Goal: Check status: Check status

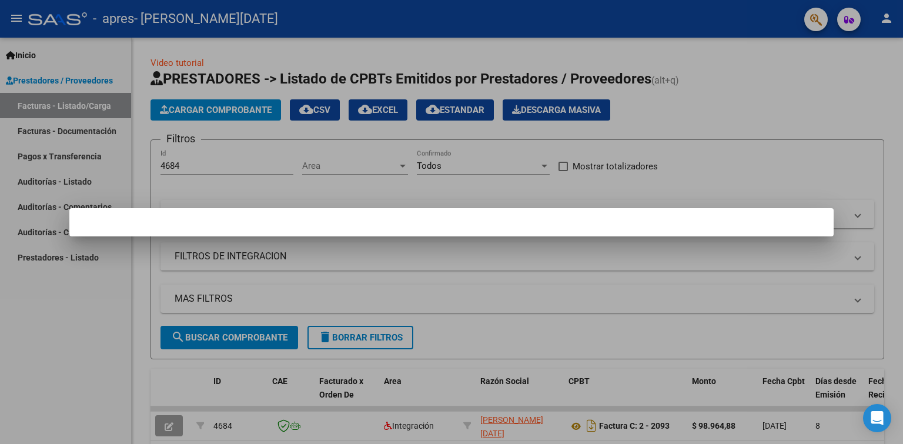
click at [635, 236] on div at bounding box center [451, 222] width 903 height 444
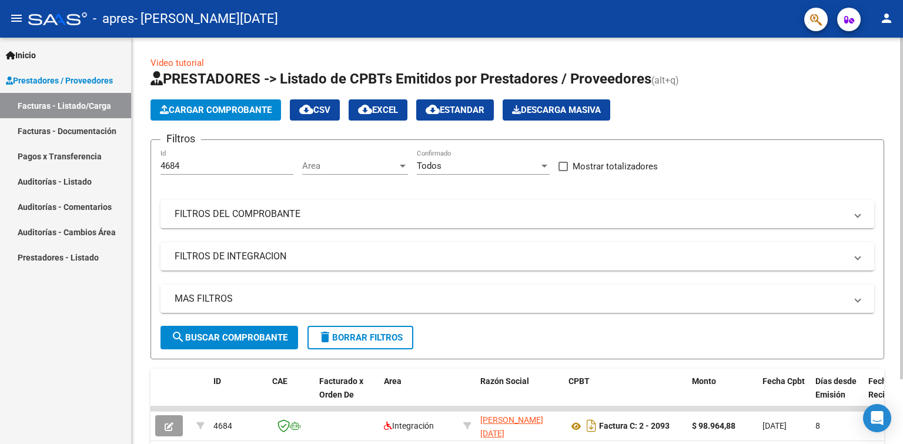
scroll to position [76, 0]
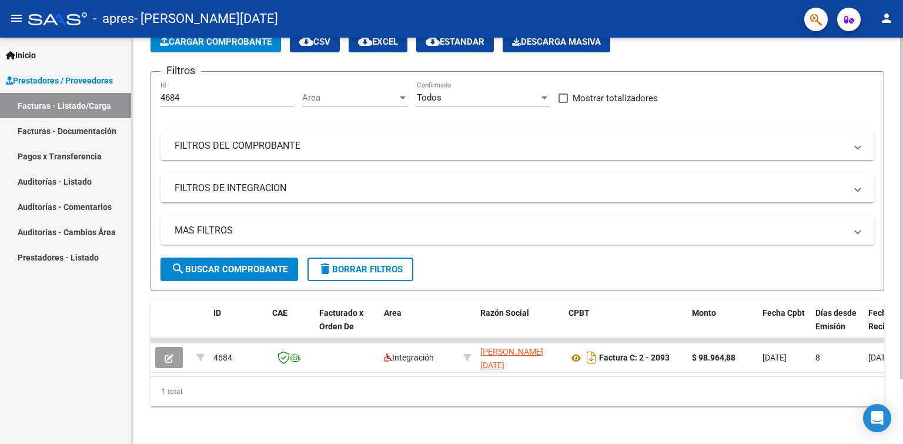
drag, startPoint x: 341, startPoint y: 376, endPoint x: 479, endPoint y: 383, distance: 139.0
click at [479, 383] on div "ID CAE Facturado x Orden De Area Razón Social CPBT Monto Fecha Cpbt Días desde …" at bounding box center [518, 354] width 734 height 106
drag, startPoint x: 358, startPoint y: 377, endPoint x: 413, endPoint y: 382, distance: 55.5
click at [413, 382] on div "1 total" at bounding box center [518, 391] width 734 height 29
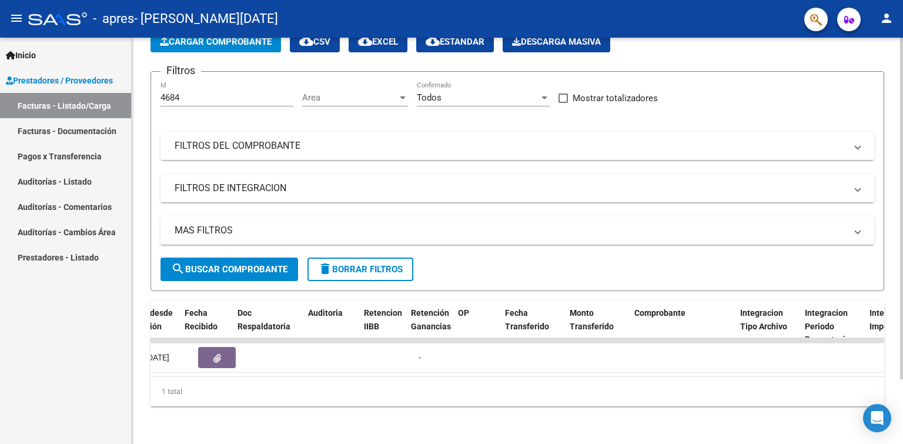
scroll to position [0, 648]
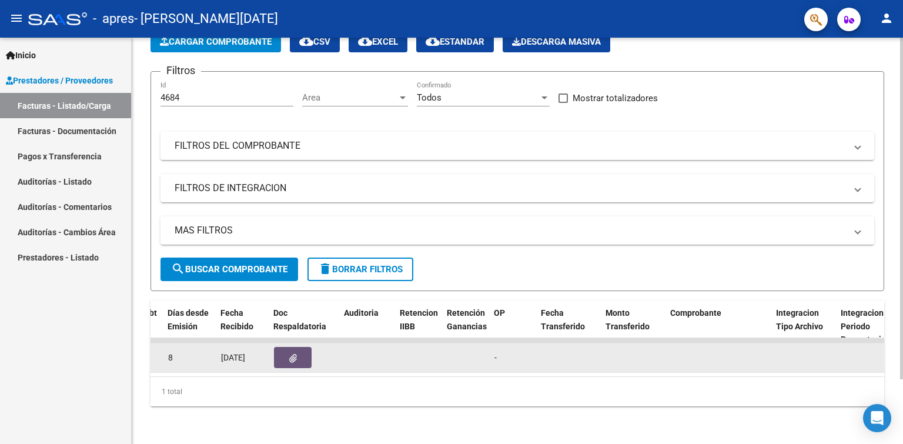
click at [282, 347] on button "button" at bounding box center [293, 357] width 38 height 21
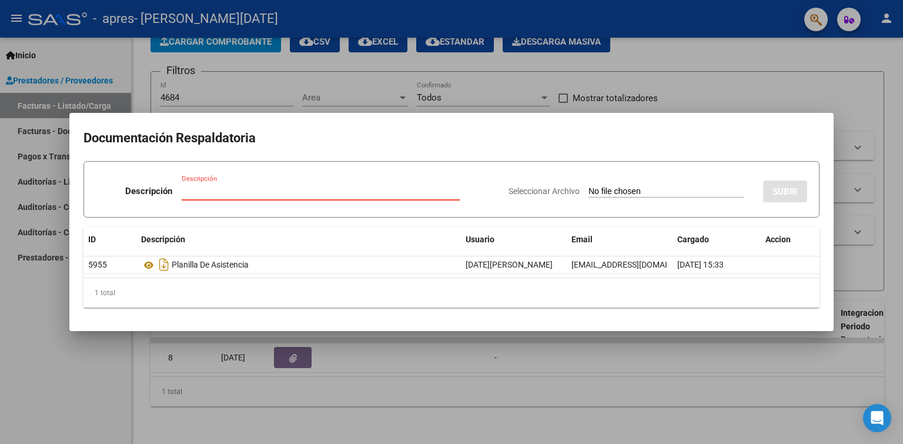
click at [859, 99] on div at bounding box center [451, 222] width 903 height 444
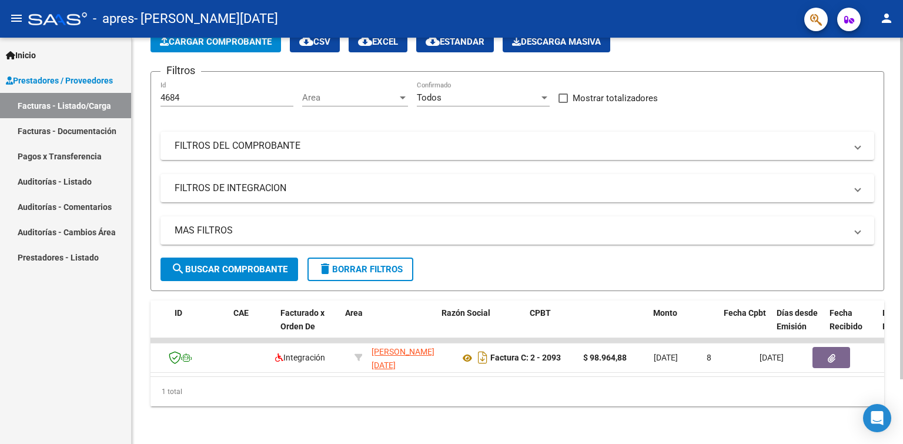
scroll to position [0, 0]
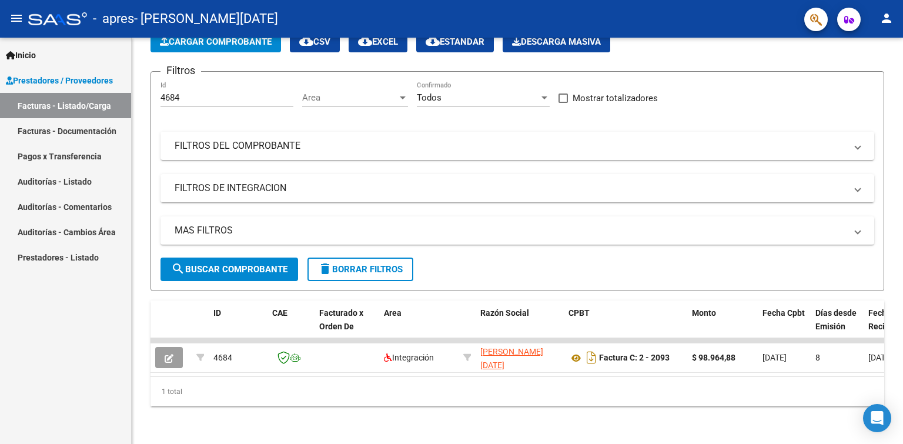
click at [886, 11] on button "person" at bounding box center [887, 19] width 24 height 24
click at [863, 82] on button "exit_to_app Salir" at bounding box center [863, 78] width 72 height 28
